Goal: Task Accomplishment & Management: Manage account settings

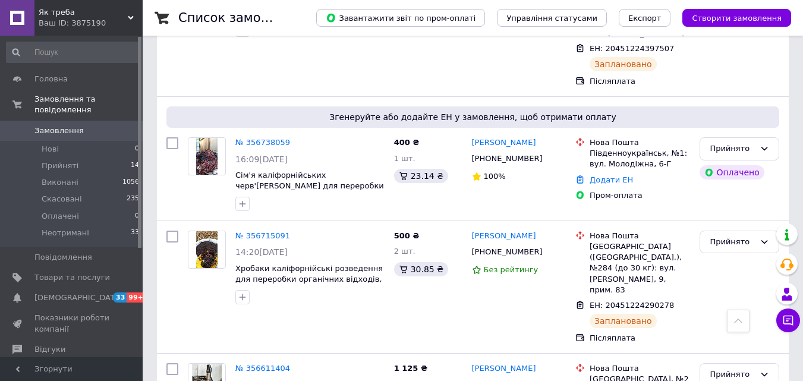
scroll to position [772, 0]
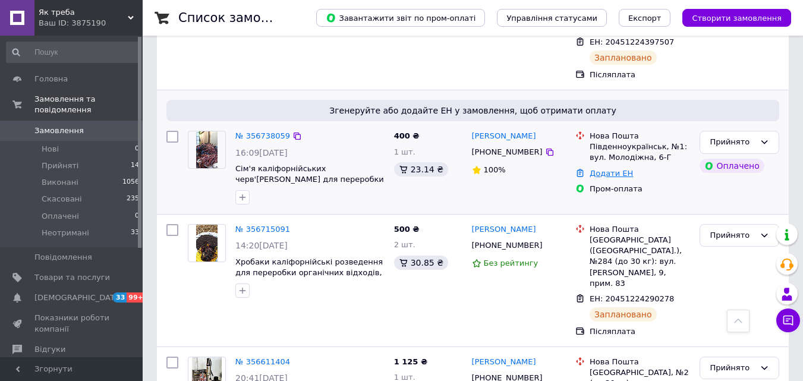
click at [603, 169] on link "Додати ЕН" at bounding box center [610, 173] width 43 height 9
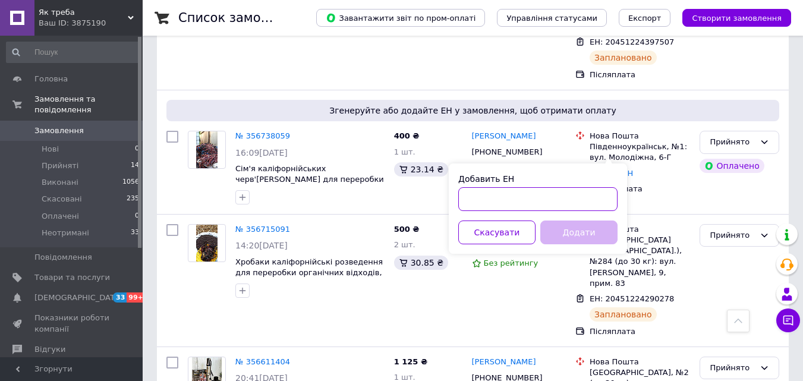
click at [541, 198] on input "Добавить ЕН" at bounding box center [537, 199] width 159 height 24
type input "59001432992994"
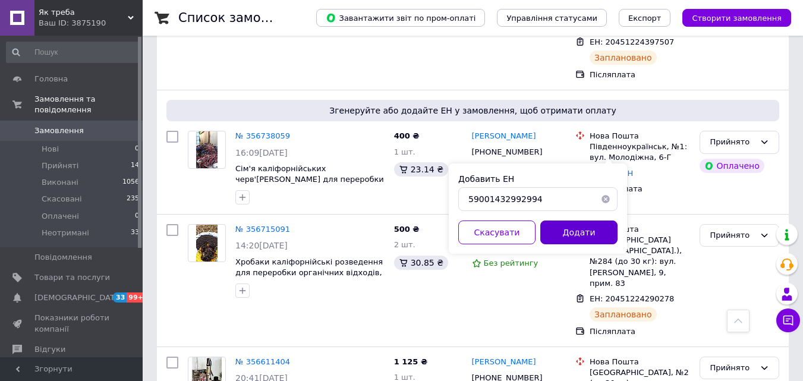
click at [567, 231] on button "Додати" at bounding box center [578, 232] width 77 height 24
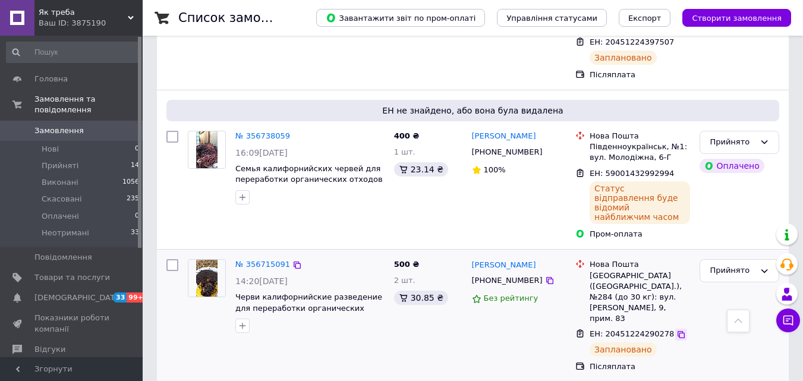
click at [676, 330] on icon at bounding box center [681, 335] width 10 height 10
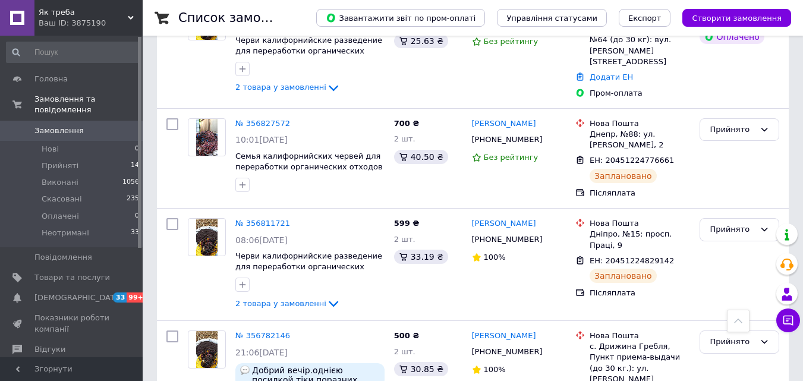
scroll to position [238, 0]
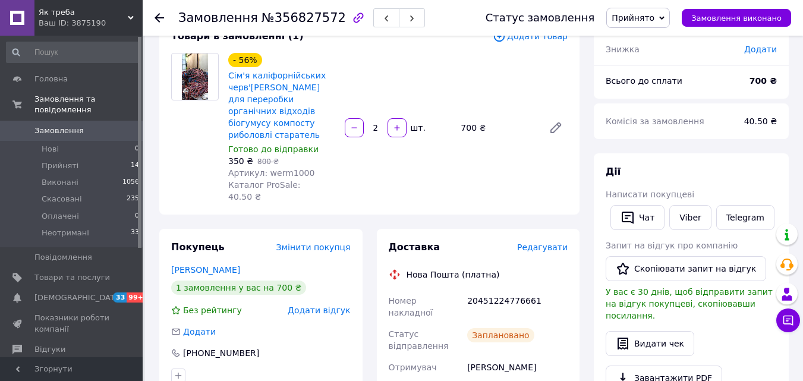
scroll to position [119, 0]
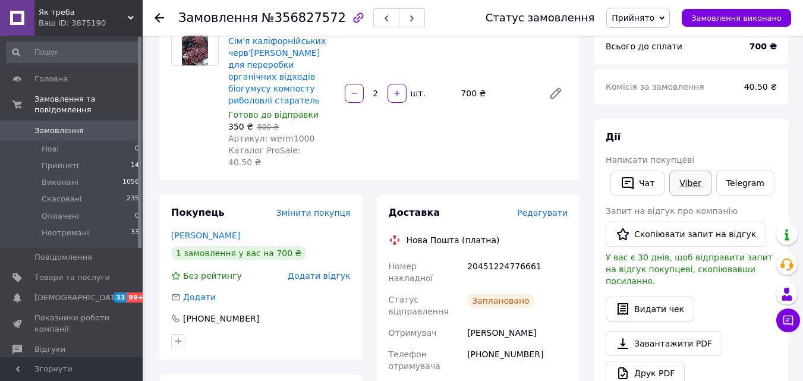
click at [693, 185] on link "Viber" at bounding box center [690, 183] width 42 height 25
drag, startPoint x: 537, startPoint y: 241, endPoint x: 468, endPoint y: 240, distance: 68.9
click at [468, 255] on div "20451224776661" at bounding box center [517, 271] width 105 height 33
copy div "20451224776661"
